Goal: Check status: Check status

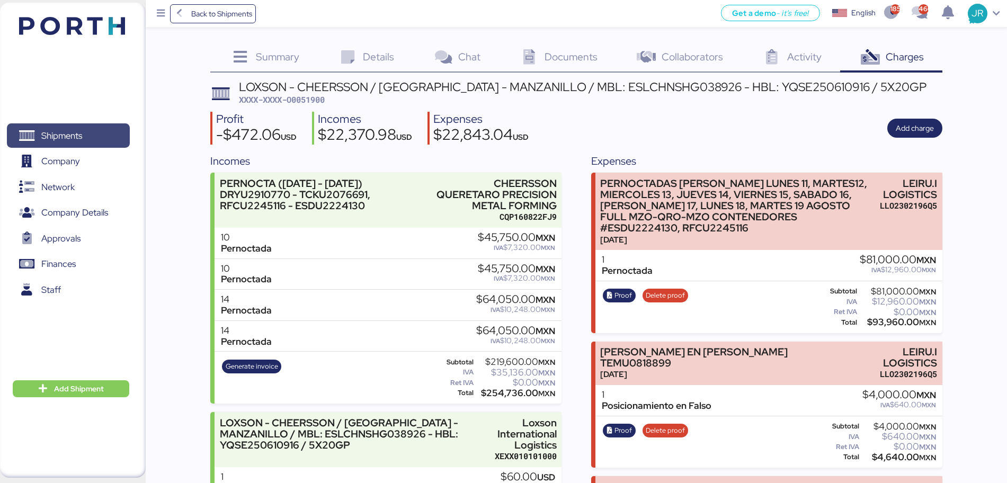
click at [72, 135] on span "Shipments" at bounding box center [61, 135] width 41 height 15
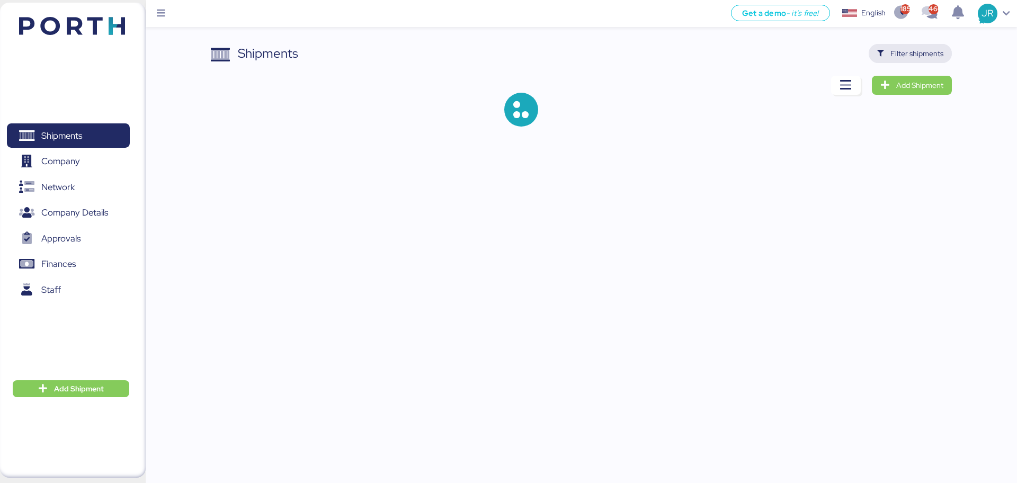
click at [886, 55] on span "Filter shipments" at bounding box center [910, 53] width 66 height 15
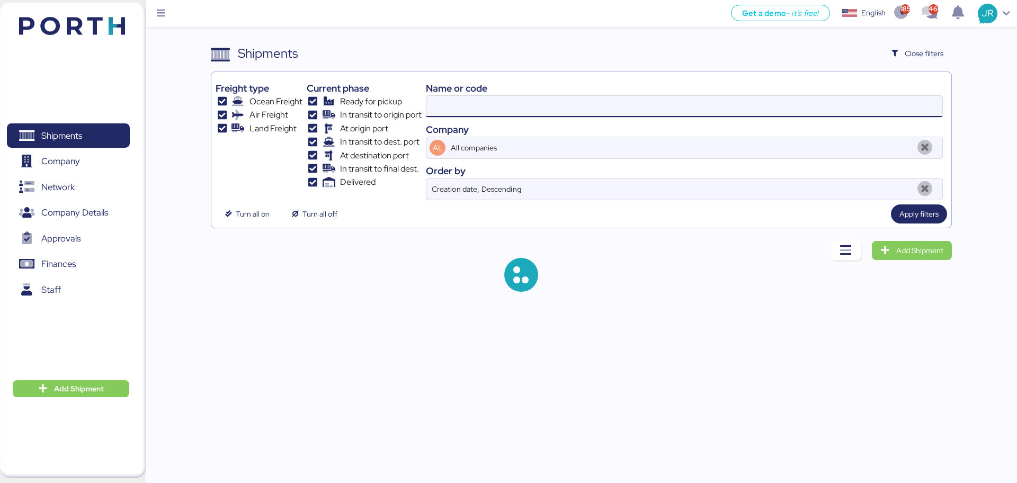
drag, startPoint x: 503, startPoint y: 100, endPoint x: 412, endPoint y: 106, distance: 91.8
click at [412, 106] on div "Freight type Ocean Freight Air Freight Land Freight Current phase Ready for pic…" at bounding box center [581, 138] width 731 height 124
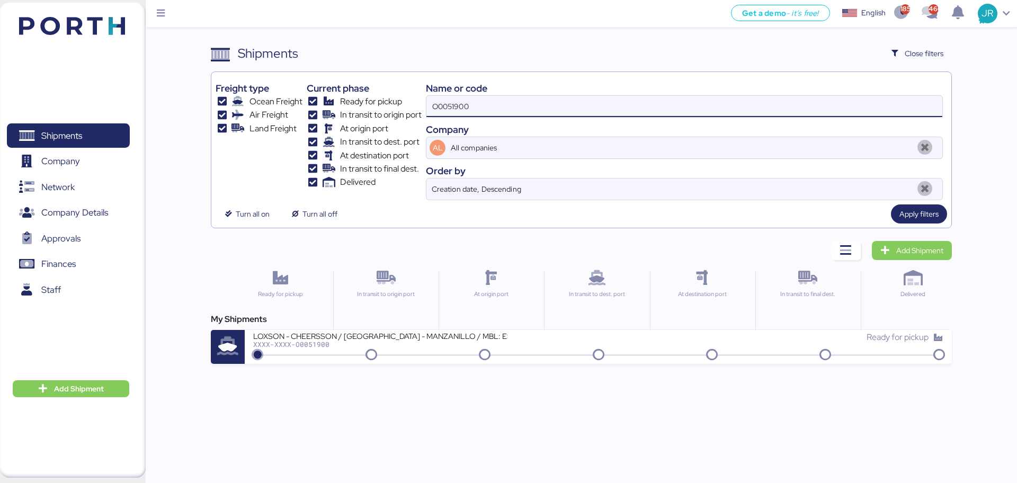
drag, startPoint x: 535, startPoint y: 99, endPoint x: 409, endPoint y: 104, distance: 126.2
click at [409, 104] on div "Freight type Ocean Freight Air Freight Land Freight Current phase Ready for pic…" at bounding box center [581, 138] width 731 height 124
paste input "899"
type input "O0051899"
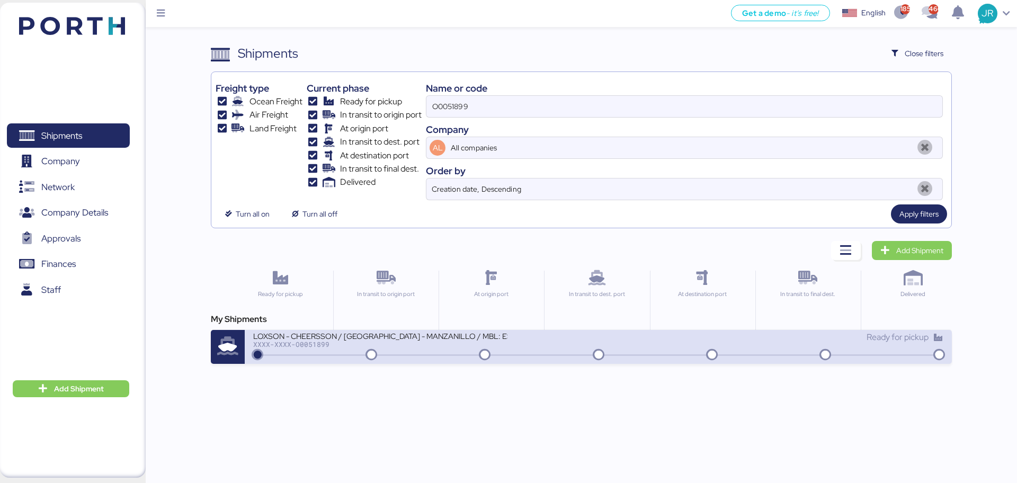
click at [306, 342] on div "XXXX-XXXX-O0051899" at bounding box center [380, 344] width 254 height 7
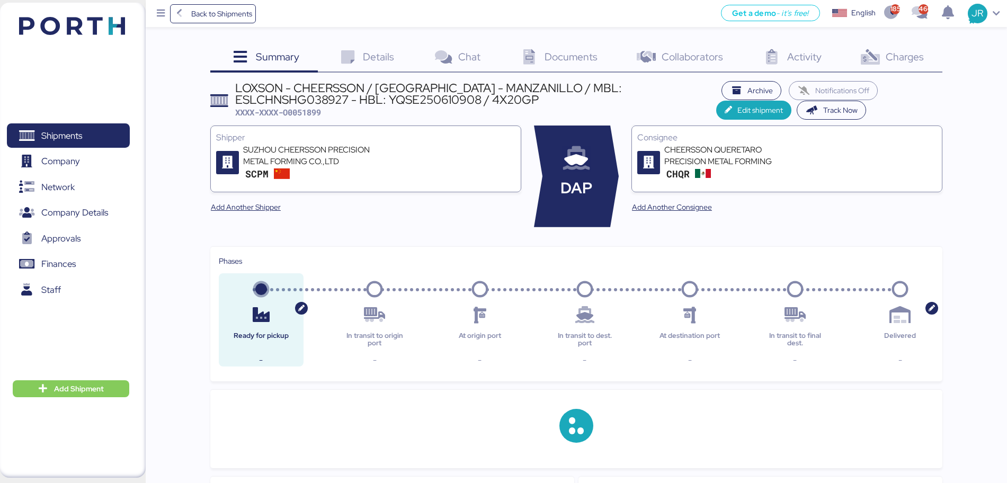
click at [914, 53] on span "Charges" at bounding box center [905, 57] width 38 height 14
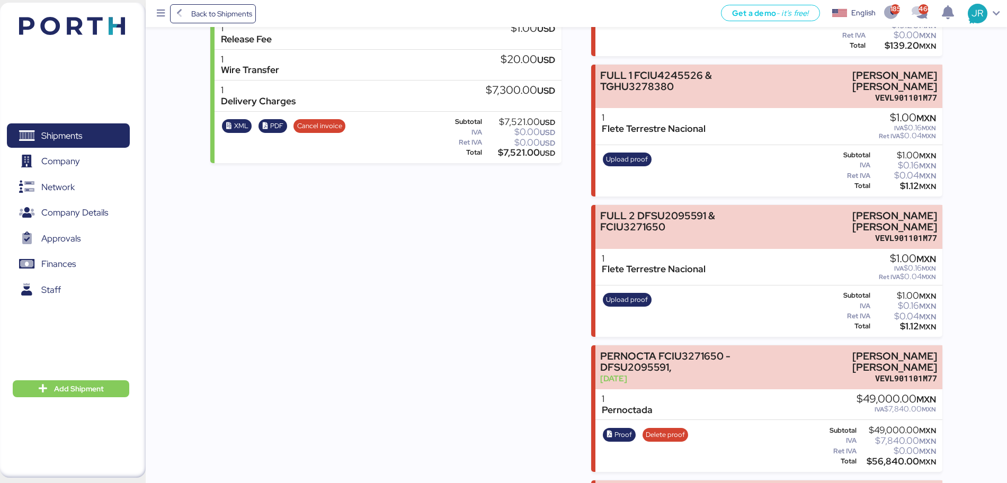
scroll to position [643, 0]
